Goal: Task Accomplishment & Management: Use online tool/utility

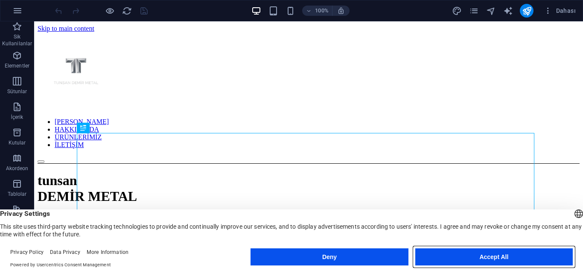
click at [467, 255] on button "Accept All" at bounding box center [494, 256] width 158 height 17
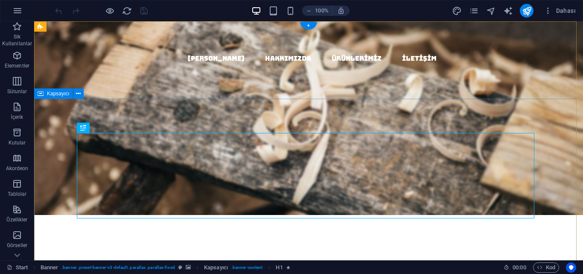
scroll to position [85, 0]
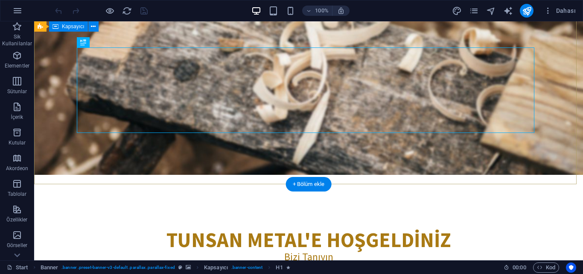
click at [50, 86] on div "tunsan DEMİR METAL" at bounding box center [308, 109] width 549 height 171
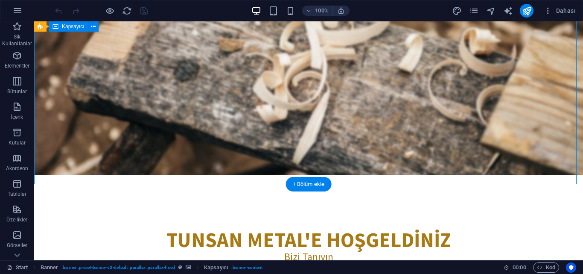
click at [53, 87] on div "tunsan DEMİR METAL" at bounding box center [308, 109] width 549 height 171
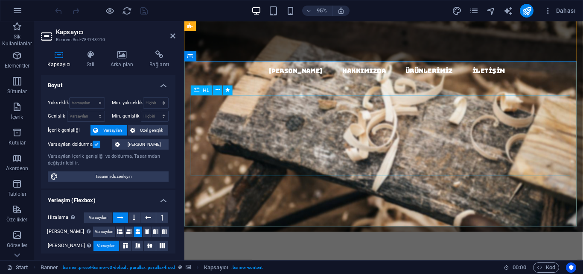
scroll to position [43, 0]
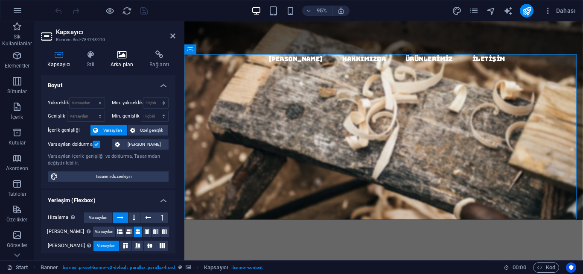
click at [118, 61] on h4 "Arka plan" at bounding box center [123, 59] width 39 height 18
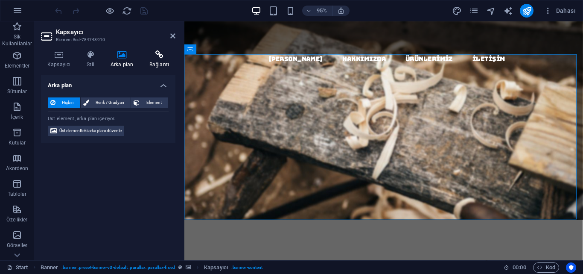
click at [161, 65] on h4 "Bağlantı" at bounding box center [159, 59] width 32 height 18
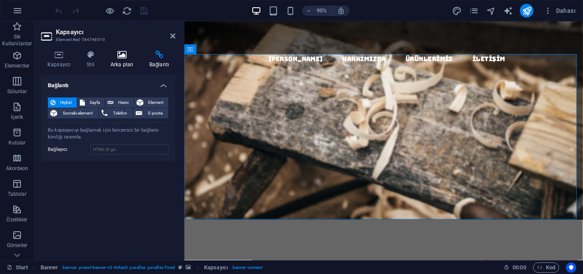
click at [131, 54] on icon at bounding box center [121, 54] width 35 height 9
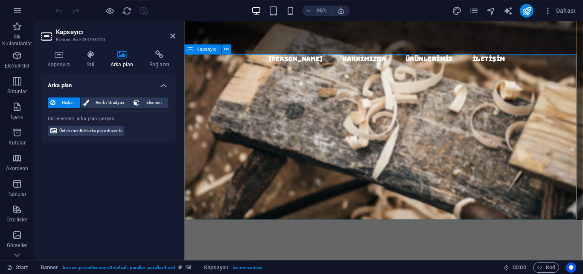
click at [213, 67] on div "tunsan DEMİR METAL" at bounding box center [394, 152] width 420 height 171
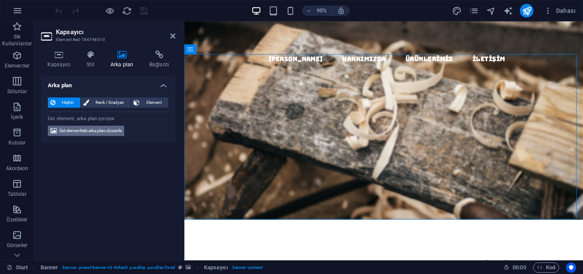
click at [120, 132] on span "Üst elementteki arka planı düzenle" at bounding box center [90, 131] width 62 height 10
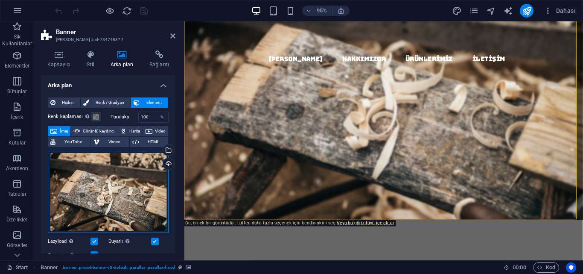
click at [123, 183] on div "Dosyaları buraya sürükleyin, dosyaları seçmek için tıklayın veya Dosyalardan ya…" at bounding box center [108, 192] width 121 height 82
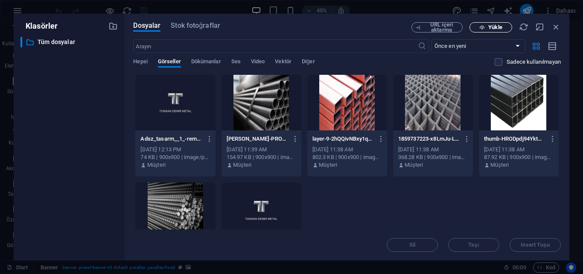
click at [498, 26] on span "Yükle" at bounding box center [495, 27] width 14 height 5
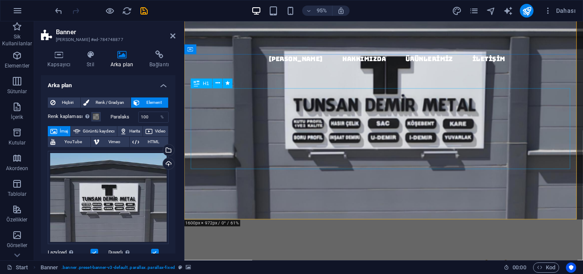
click at [364, 118] on div "tunsan DEMİR METAL" at bounding box center [394, 143] width 406 height 85
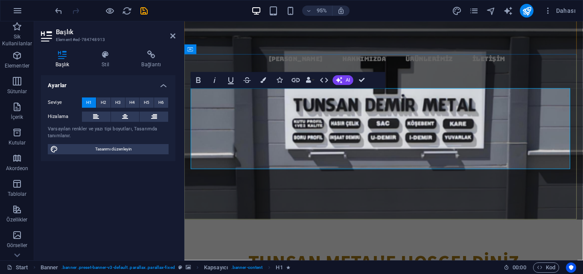
scroll to position [64, 0]
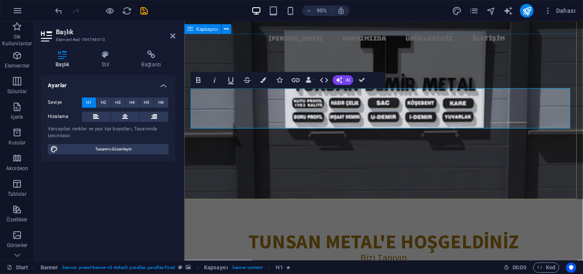
click at [399, 174] on div at bounding box center [394, 110] width 420 height 128
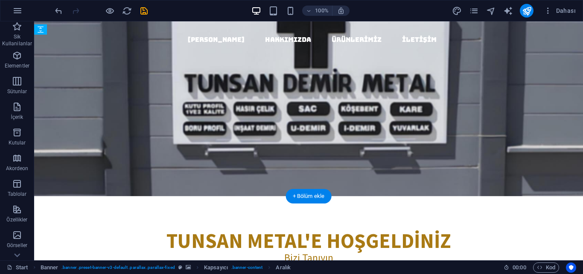
drag, startPoint x: 388, startPoint y: 130, endPoint x: 377, endPoint y: 85, distance: 46.0
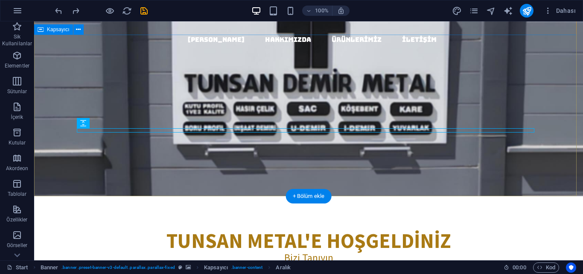
click at [334, 67] on div at bounding box center [308, 110] width 549 height 128
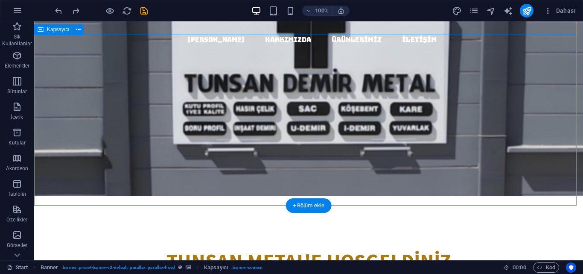
click at [67, 50] on div "tunsan DEMİR METAL" at bounding box center [308, 131] width 549 height 171
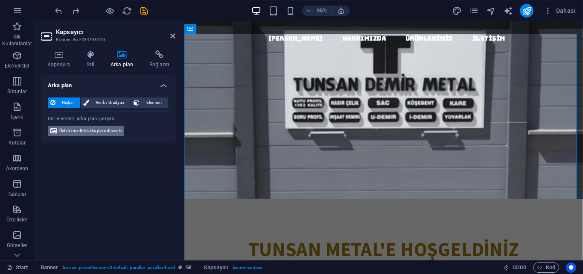
click at [108, 131] on span "Üst elementteki arka planı düzenle" at bounding box center [90, 131] width 62 height 10
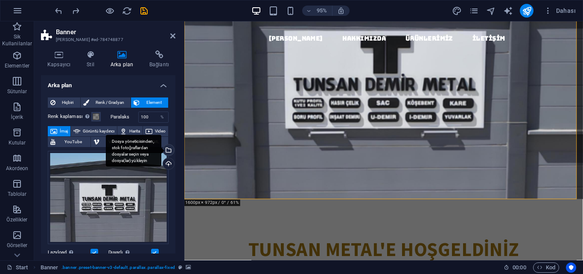
click at [169, 152] on div "Dosya yöneticisinden, stok fotoğraflardan dosyalar seçin veya dosya(lar) yükley…" at bounding box center [167, 150] width 13 height 13
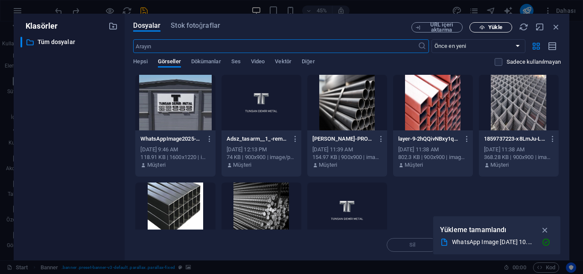
click at [485, 23] on button "Yükle" at bounding box center [491, 27] width 43 height 10
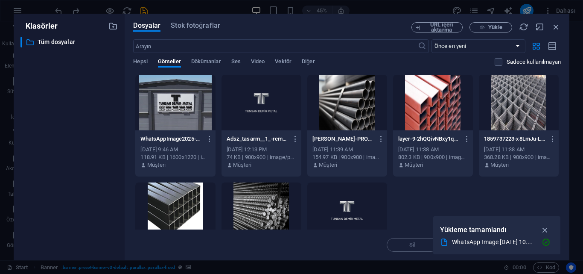
click at [497, 21] on div "Dosyalar Stok fotoğraflar URL içeri aktarma Yükle ​ Önce en yeni Önce en eski A…" at bounding box center [347, 137] width 445 height 246
click at [496, 23] on button "Yükle" at bounding box center [491, 27] width 43 height 10
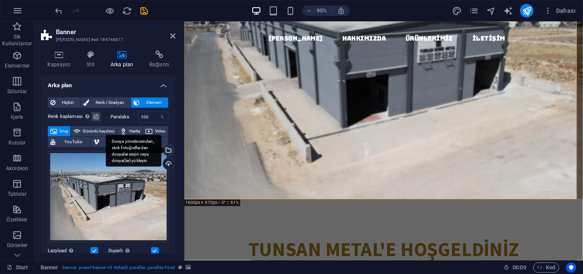
click at [169, 149] on div "Dosya yöneticisinden, stok fotoğraflardan dosyalar seçin veya dosya(lar) yükley…" at bounding box center [167, 150] width 13 height 13
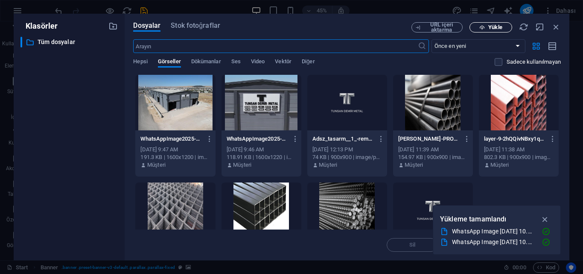
click at [489, 26] on span "Yükle" at bounding box center [495, 27] width 14 height 5
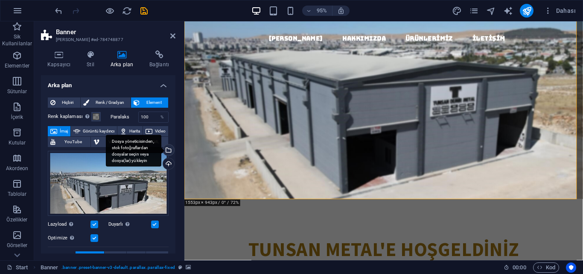
click at [169, 148] on div "Dosya yöneticisinden, stok fotoğraflardan dosyalar seçin veya dosya(lar) yükley…" at bounding box center [167, 150] width 13 height 13
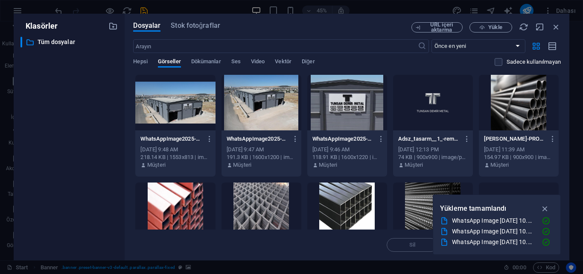
click at [263, 99] on div at bounding box center [262, 102] width 80 height 55
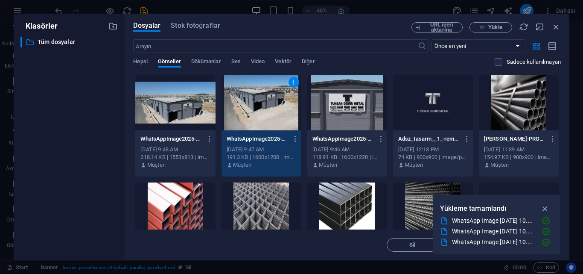
click at [263, 99] on div "1" at bounding box center [262, 102] width 80 height 55
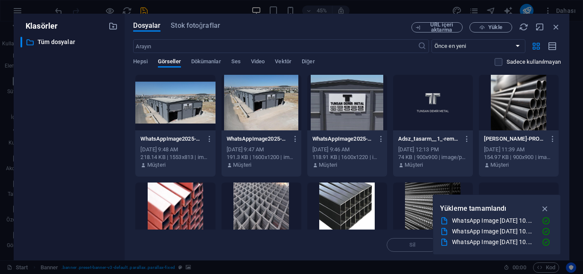
click at [263, 99] on div at bounding box center [262, 102] width 80 height 55
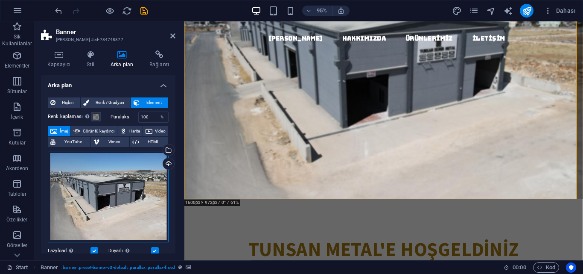
click at [124, 190] on div "Dosyaları buraya sürükleyin, dosyaları seçmek için tıklayın veya Dosyalardan ya…" at bounding box center [108, 197] width 121 height 92
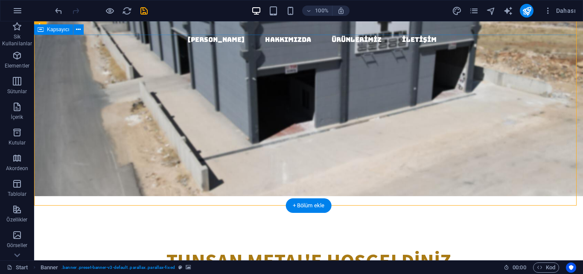
click at [61, 77] on div "tunsan DEMİR METAL" at bounding box center [308, 131] width 549 height 171
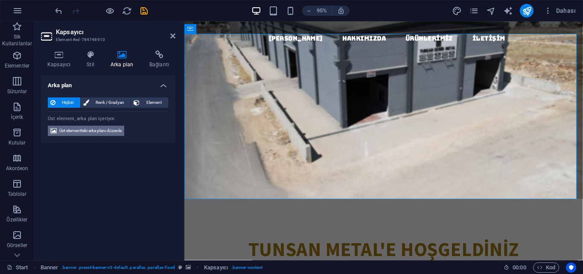
click at [119, 132] on span "Üst elementteki arka planı düzenle" at bounding box center [90, 131] width 62 height 10
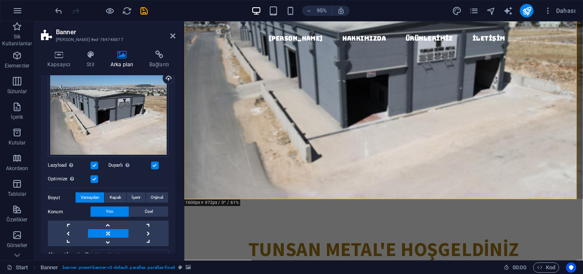
scroll to position [128, 0]
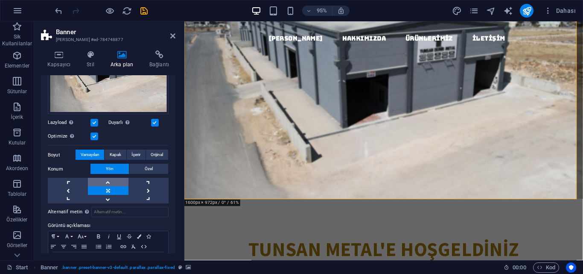
click at [109, 178] on link at bounding box center [108, 182] width 40 height 9
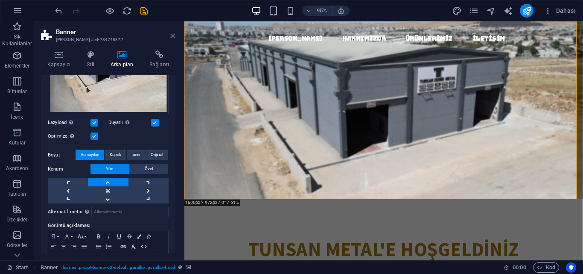
click at [175, 38] on icon at bounding box center [172, 35] width 5 height 7
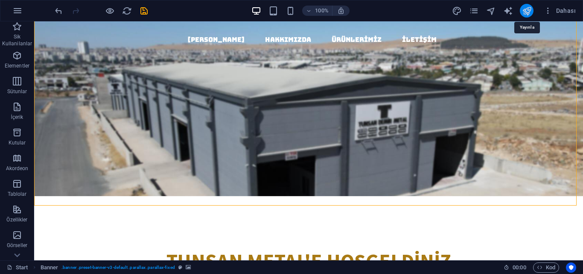
click at [526, 10] on icon "publish" at bounding box center [527, 11] width 10 height 10
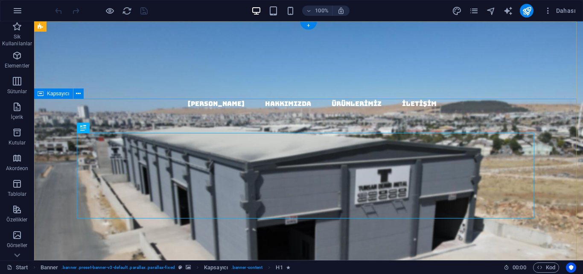
click at [52, 141] on div "tunsan DEMİR METAL" at bounding box center [308, 195] width 549 height 171
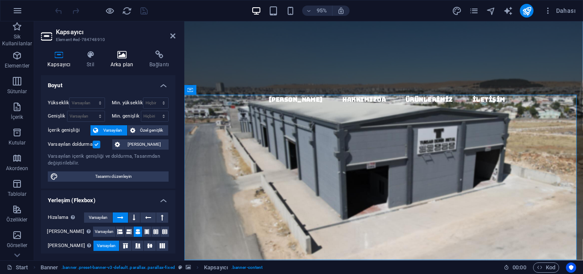
click at [114, 58] on icon at bounding box center [121, 54] width 35 height 9
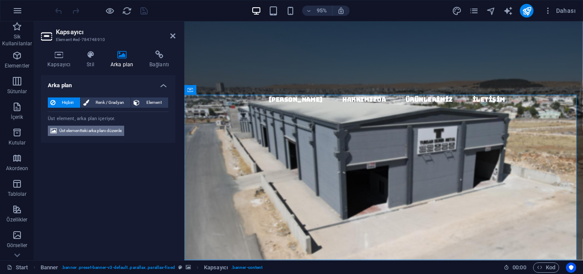
click at [113, 131] on span "Üst elementteki arka planı düzenle" at bounding box center [90, 131] width 62 height 10
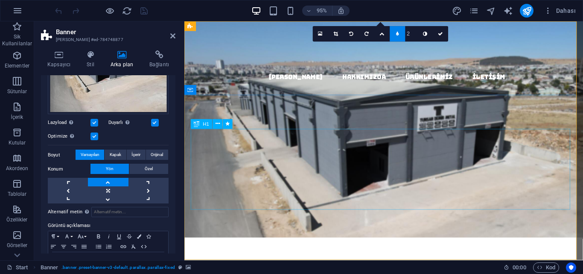
scroll to position [43, 0]
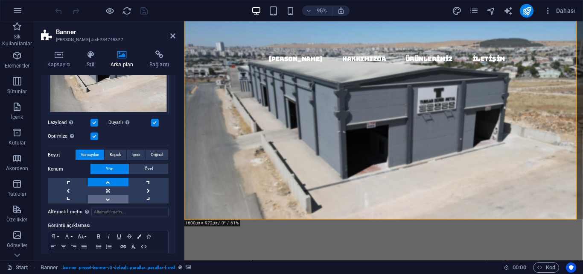
click at [109, 198] on link at bounding box center [108, 199] width 40 height 9
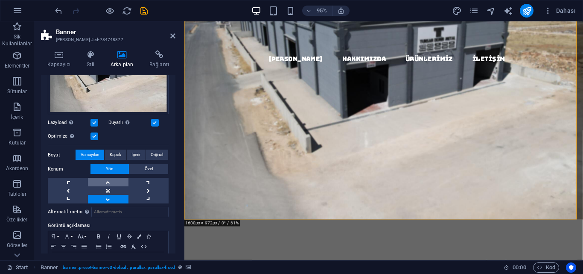
click at [108, 182] on link at bounding box center [108, 182] width 40 height 9
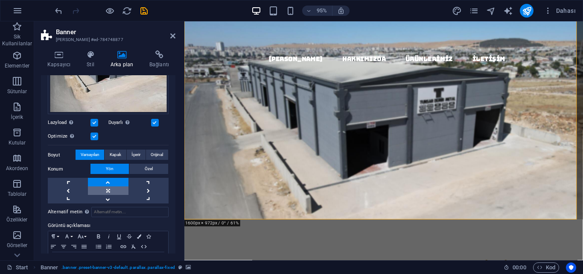
click at [108, 187] on link at bounding box center [108, 190] width 40 height 9
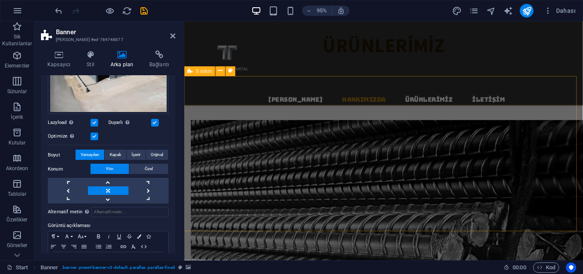
scroll to position [576, 0]
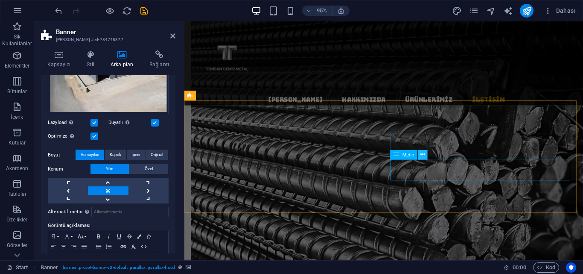
click at [420, 150] on button at bounding box center [423, 155] width 10 height 10
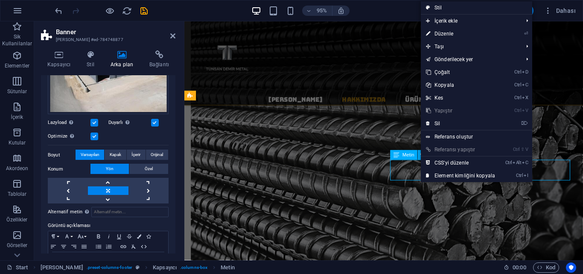
scroll to position [573, 0]
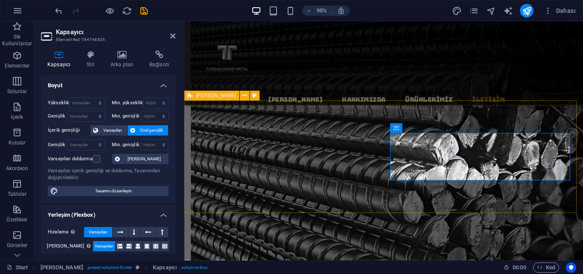
scroll to position [576, 0]
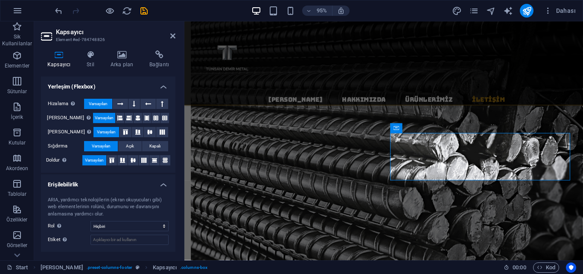
scroll to position [167, 0]
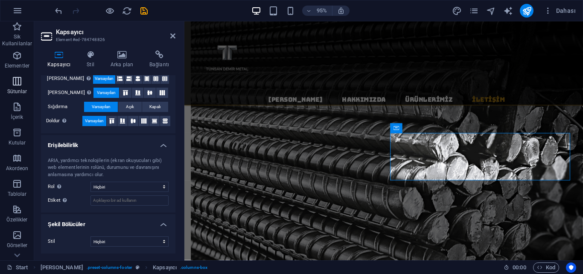
click at [22, 88] on p "Sütunlar" at bounding box center [17, 91] width 20 height 7
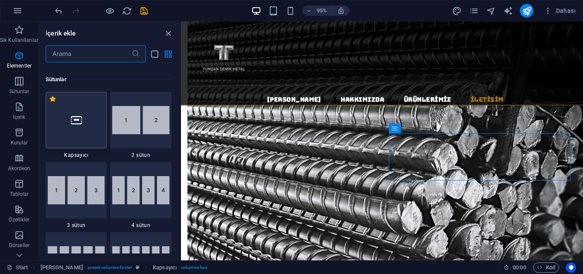
scroll to position [423, 0]
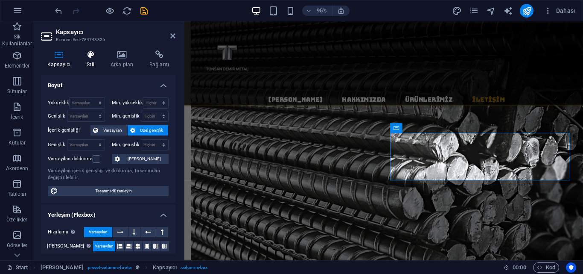
click at [93, 61] on h4 "Stil" at bounding box center [92, 59] width 24 height 18
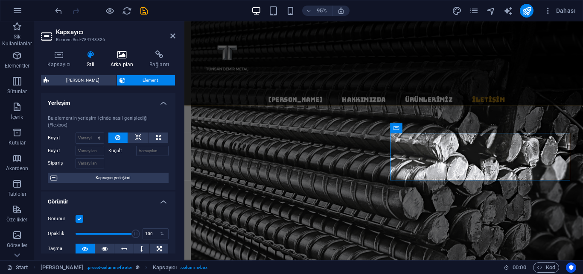
click at [115, 61] on h4 "Arka plan" at bounding box center [123, 59] width 39 height 18
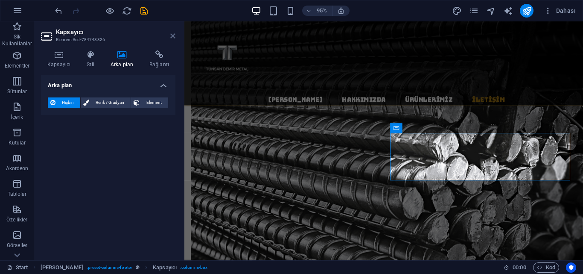
click at [170, 35] on icon at bounding box center [172, 35] width 5 height 7
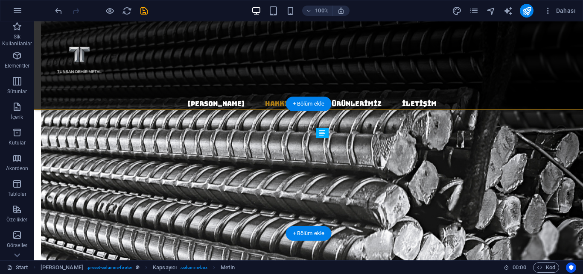
drag, startPoint x: 375, startPoint y: 192, endPoint x: 377, endPoint y: 167, distance: 24.8
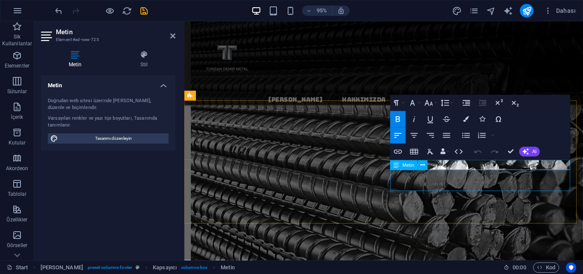
scroll to position [576, 0]
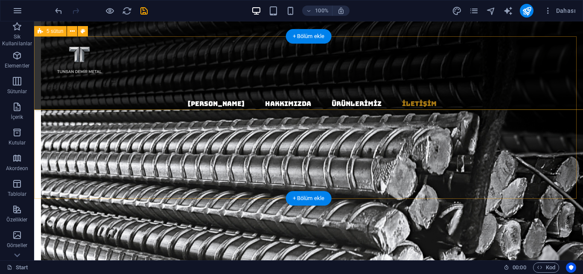
scroll to position [595, 0]
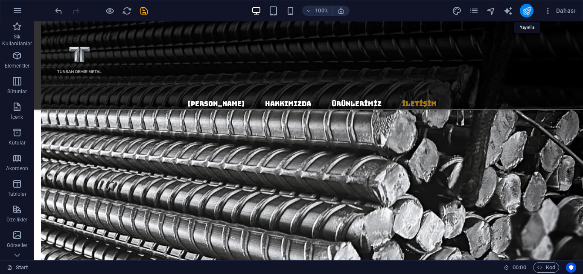
click at [532, 9] on icon "publish" at bounding box center [527, 11] width 10 height 10
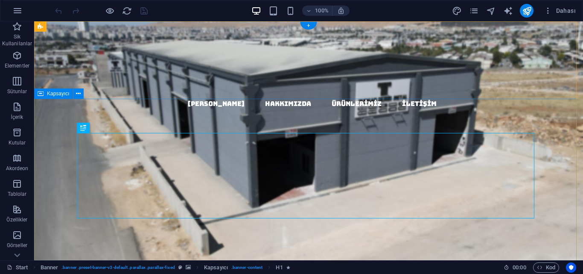
click at [50, 116] on div "tunsan DEMİR METAL" at bounding box center [308, 195] width 549 height 171
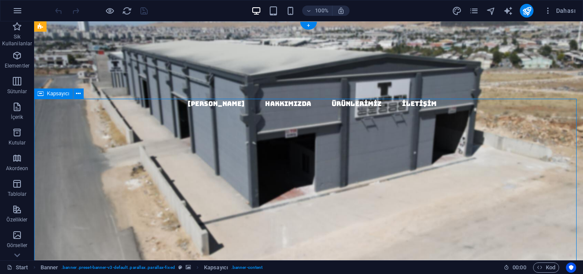
click at [50, 116] on div "tunsan DEMİR METAL" at bounding box center [308, 195] width 549 height 171
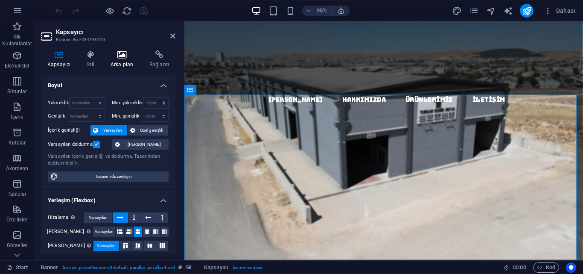
click at [118, 60] on h4 "Arka plan" at bounding box center [123, 59] width 39 height 18
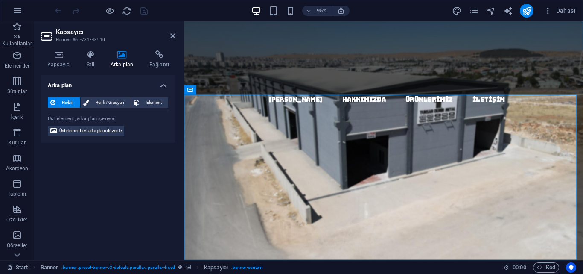
click at [111, 125] on div "Hiçbiri Renk / Gradyan Element Arka planı tam genişliğe genişlet Renk kaplaması…" at bounding box center [108, 117] width 134 height 53
click at [112, 126] on span "Üst elementteki arka planı düzenle" at bounding box center [90, 131] width 62 height 10
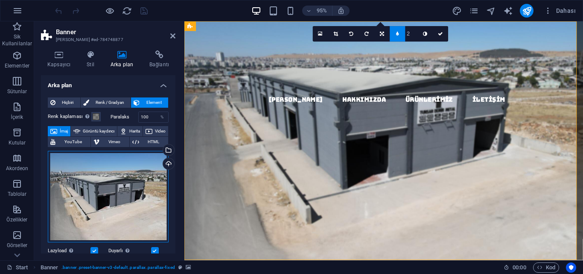
click at [149, 171] on div "Dosyaları buraya sürükleyin, dosyaları seçmek için tıklayın veya Dosyalardan ya…" at bounding box center [108, 197] width 121 height 92
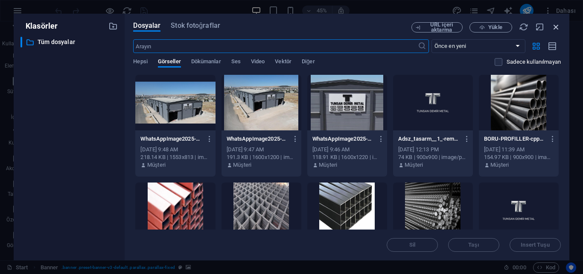
click at [559, 28] on icon "button" at bounding box center [556, 26] width 9 height 9
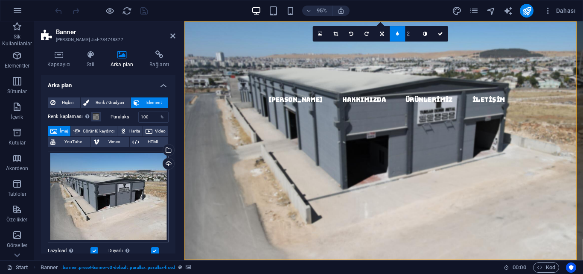
scroll to position [128, 0]
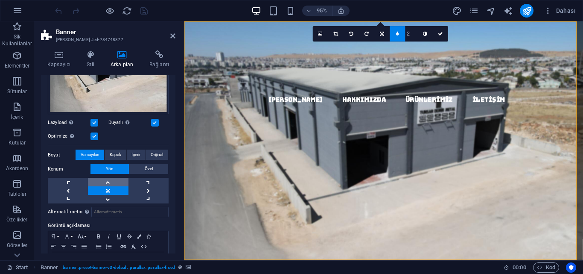
click at [117, 179] on link at bounding box center [108, 182] width 40 height 9
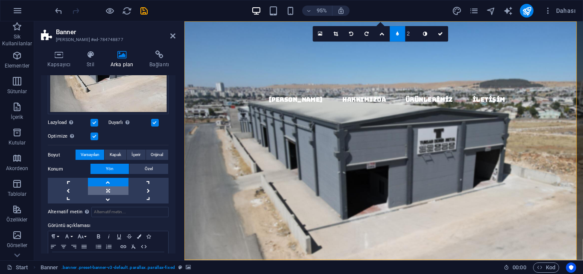
click at [109, 189] on link at bounding box center [108, 190] width 40 height 9
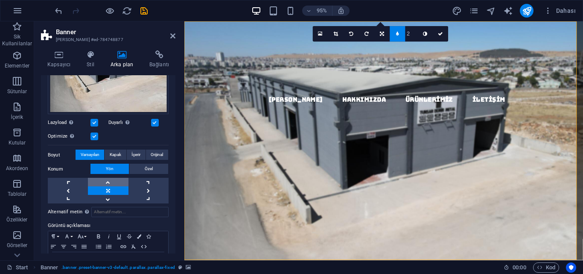
click at [108, 181] on link at bounding box center [108, 182] width 40 height 9
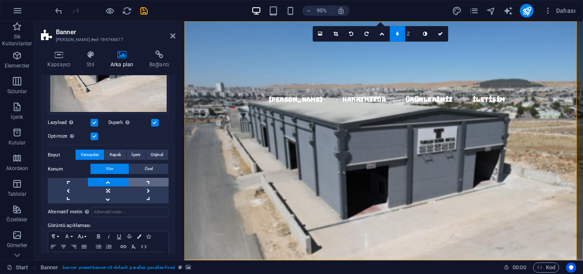
click at [144, 181] on link at bounding box center [149, 182] width 40 height 9
click at [145, 195] on link at bounding box center [149, 199] width 40 height 9
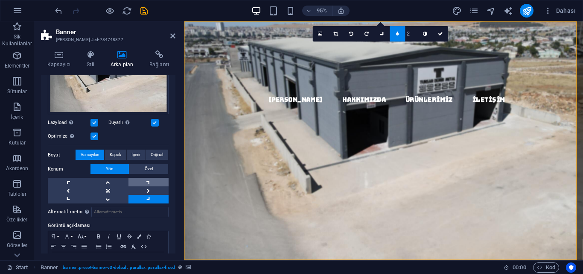
click at [147, 181] on link at bounding box center [149, 182] width 40 height 9
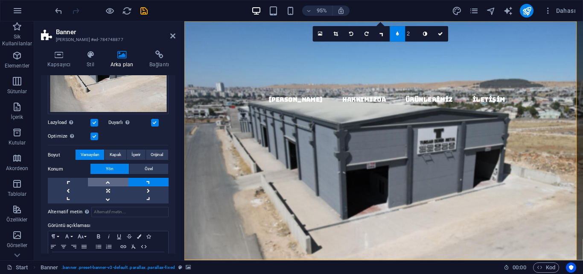
click at [108, 182] on link at bounding box center [108, 182] width 40 height 9
click at [261, 234] on div at bounding box center [394, 240] width 406 height 13
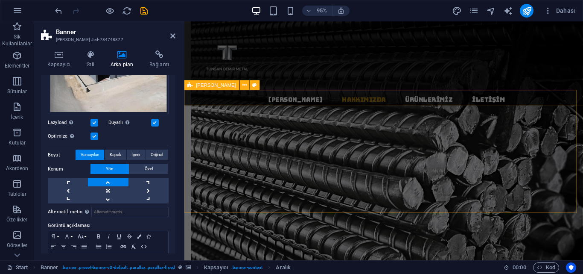
scroll to position [587, 0]
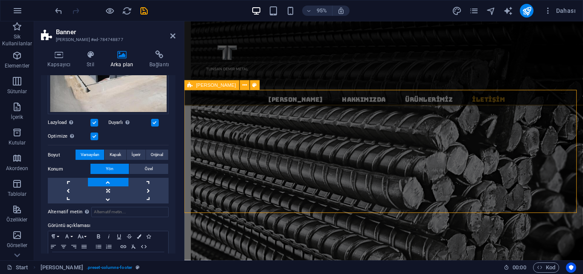
scroll to position [584, 0]
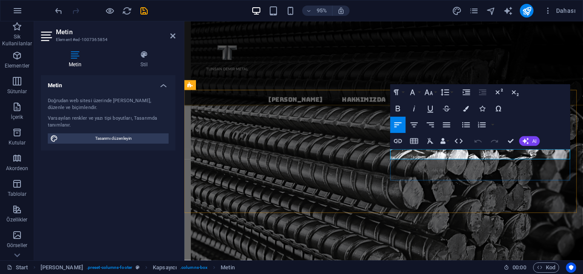
click at [399, 104] on icon "button" at bounding box center [398, 108] width 10 height 10
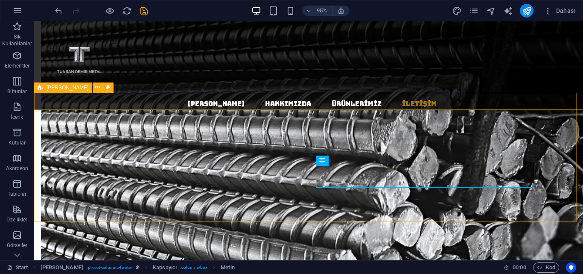
scroll to position [584, 0]
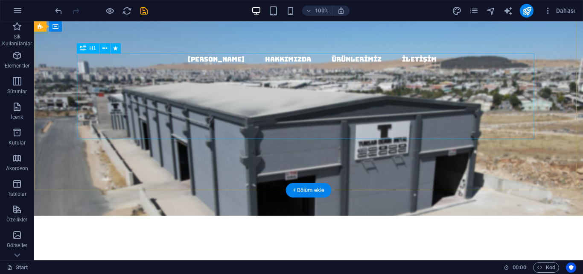
scroll to position [0, 0]
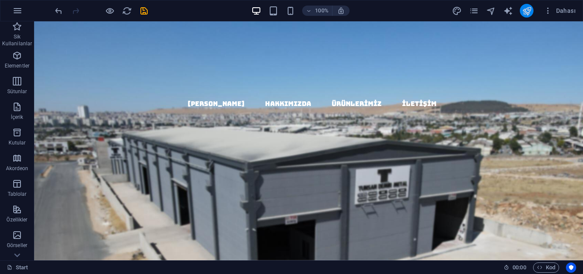
click at [524, 12] on icon "publish" at bounding box center [527, 11] width 10 height 10
